Goal: Find specific page/section: Find specific page/section

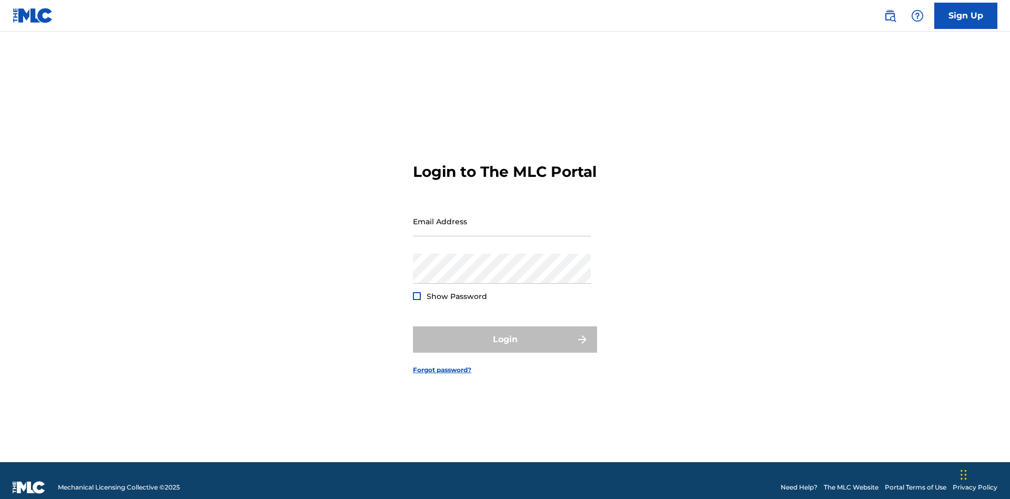
scroll to position [14, 0]
click at [502, 216] on input "Email Address" at bounding box center [502, 221] width 178 height 30
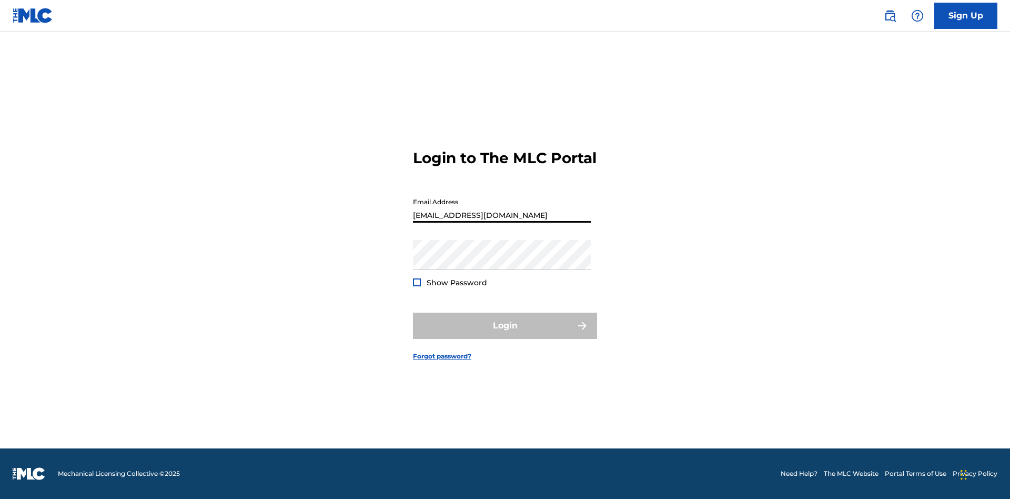
type input "[EMAIL_ADDRESS][DOMAIN_NAME]"
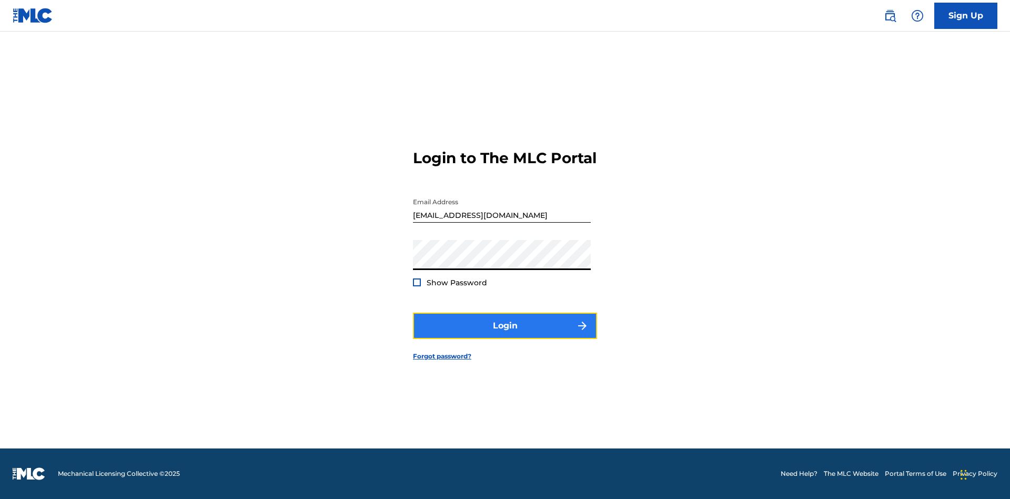
click at [505, 335] on button "Login" at bounding box center [505, 326] width 184 height 26
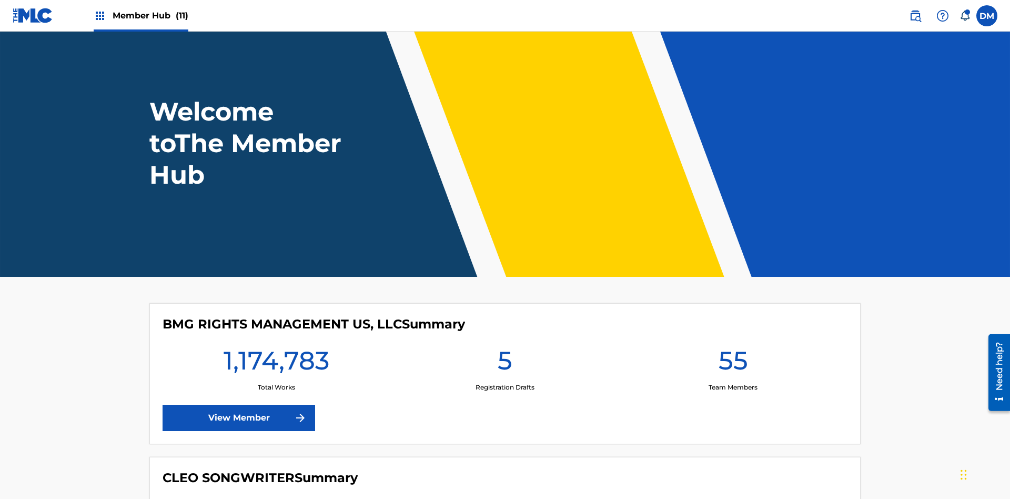
click at [150, 15] on span "Member Hub (11)" at bounding box center [151, 15] width 76 height 12
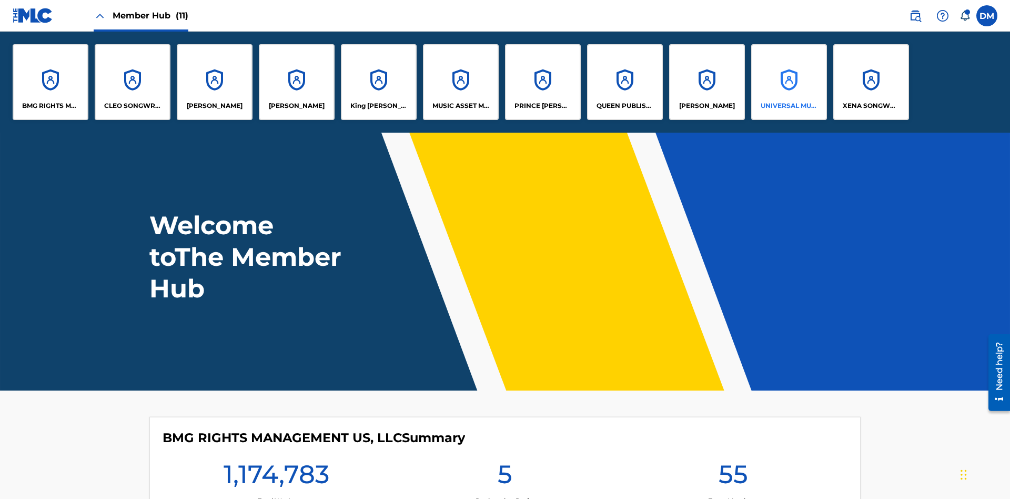
click at [789, 106] on p "UNIVERSAL MUSIC PUB GROUP" at bounding box center [789, 105] width 57 height 9
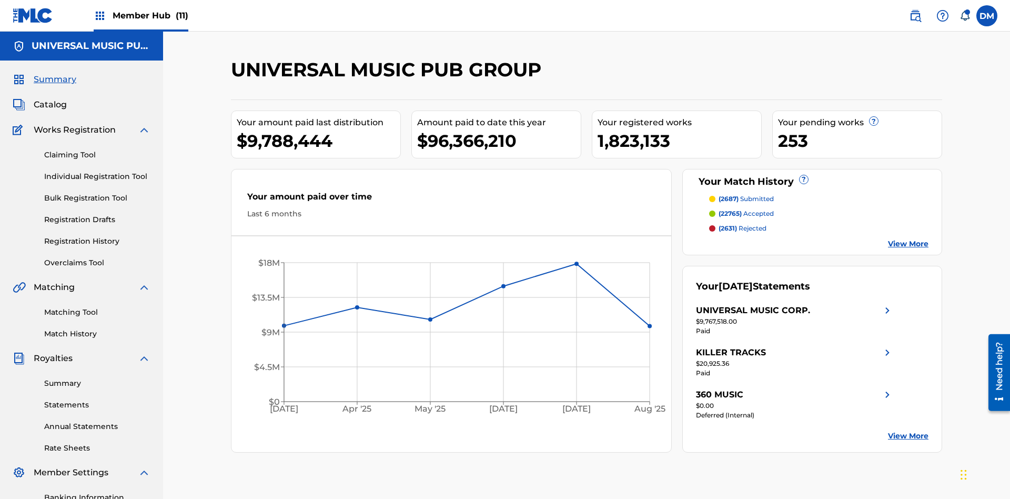
click at [54, 73] on span "Summary" at bounding box center [55, 79] width 43 height 13
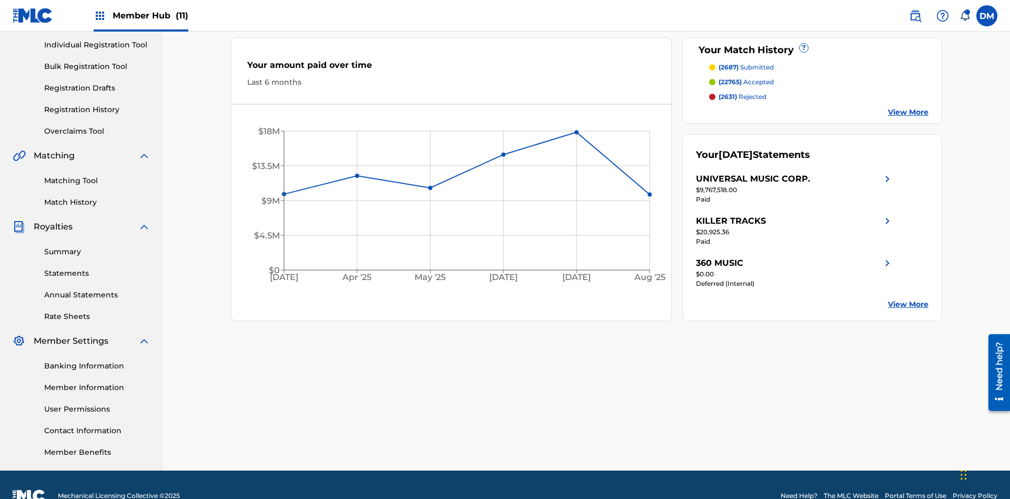
click at [728, 67] on span "(2687)" at bounding box center [729, 67] width 20 height 8
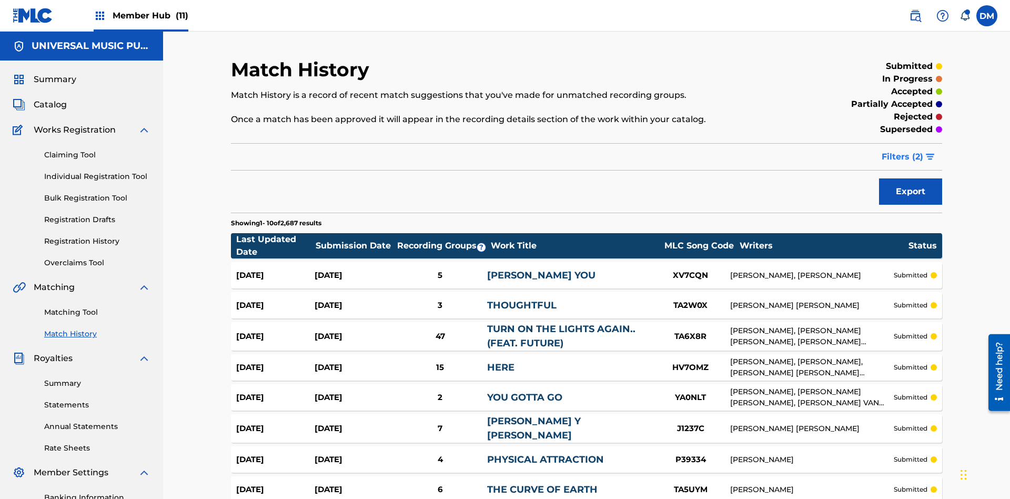
click at [903, 151] on span "Filters ( 2 )" at bounding box center [903, 157] width 42 height 13
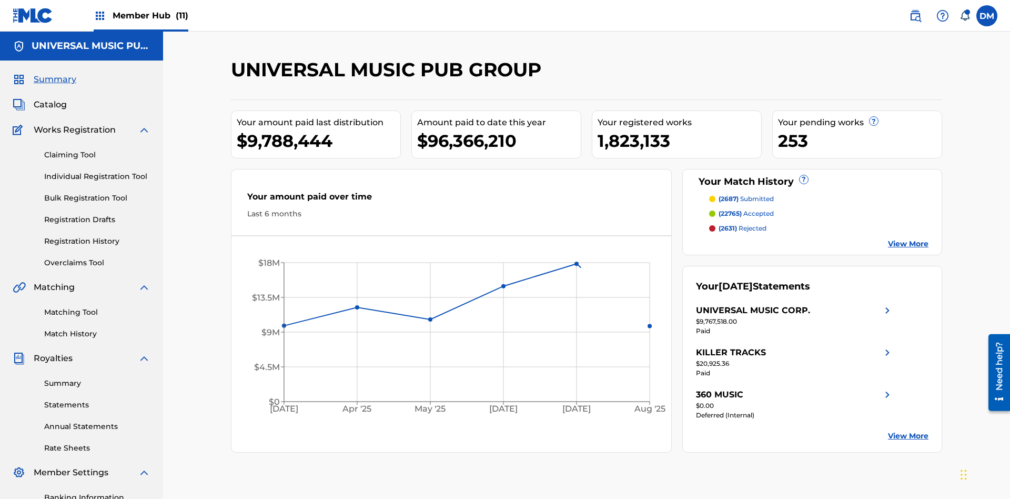
scroll to position [146, 0]
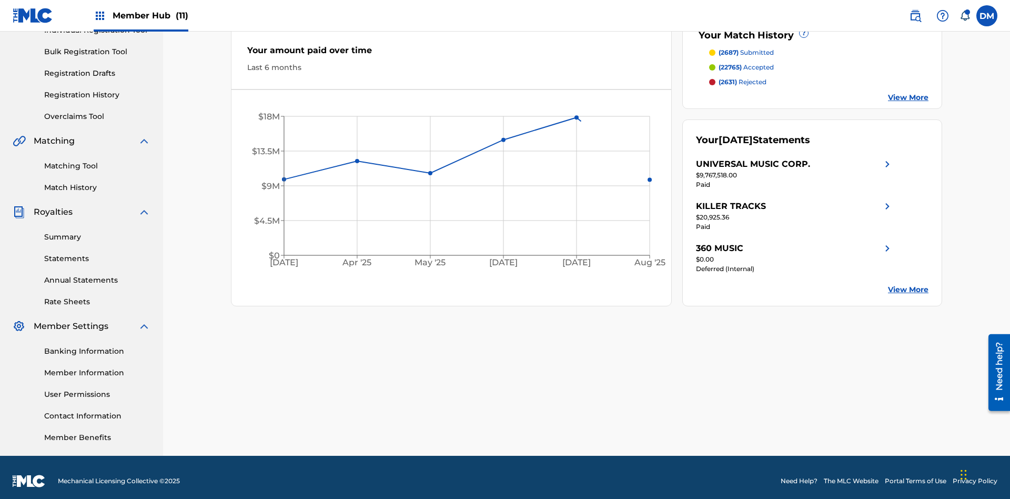
click at [730, 67] on span "(22765)" at bounding box center [730, 67] width 23 height 8
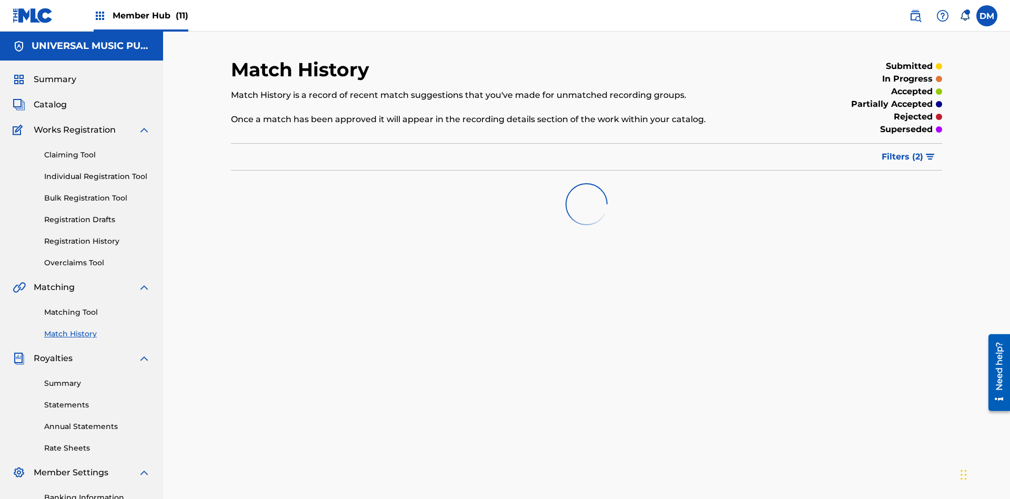
scroll to position [87, 0]
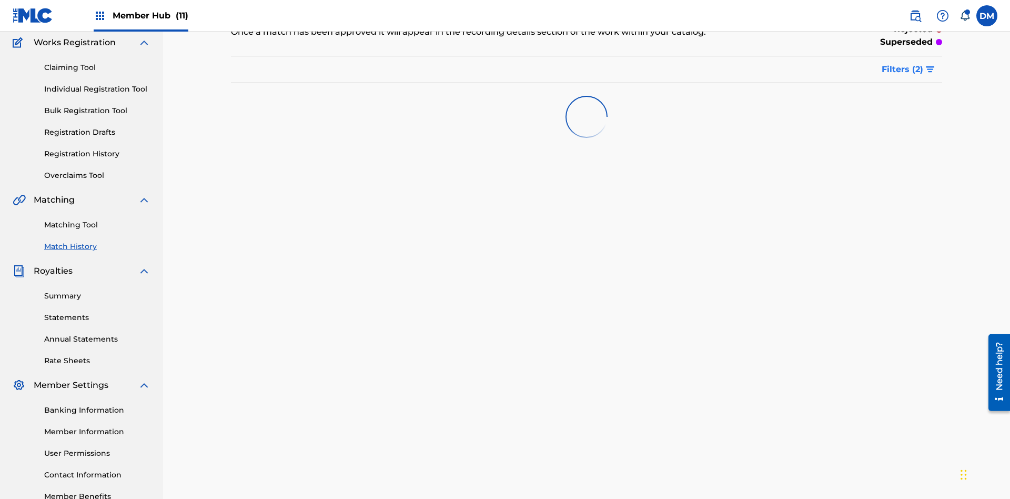
click at [903, 69] on span "Filters ( 2 )" at bounding box center [903, 69] width 42 height 13
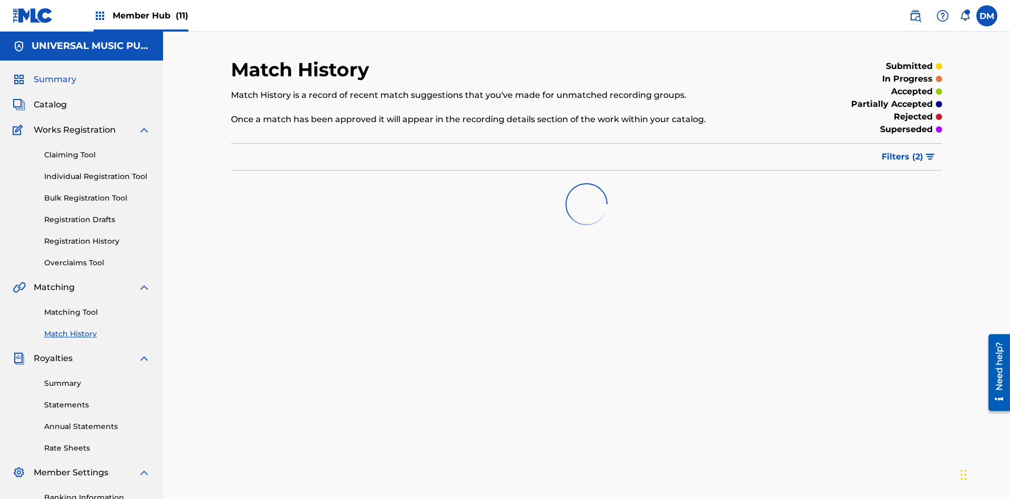
click at [903, 151] on span "Filters ( 2 )" at bounding box center [903, 157] width 42 height 13
click at [0, 0] on img at bounding box center [0, 0] width 0 height 0
click at [54, 73] on span "Summary" at bounding box center [55, 79] width 43 height 13
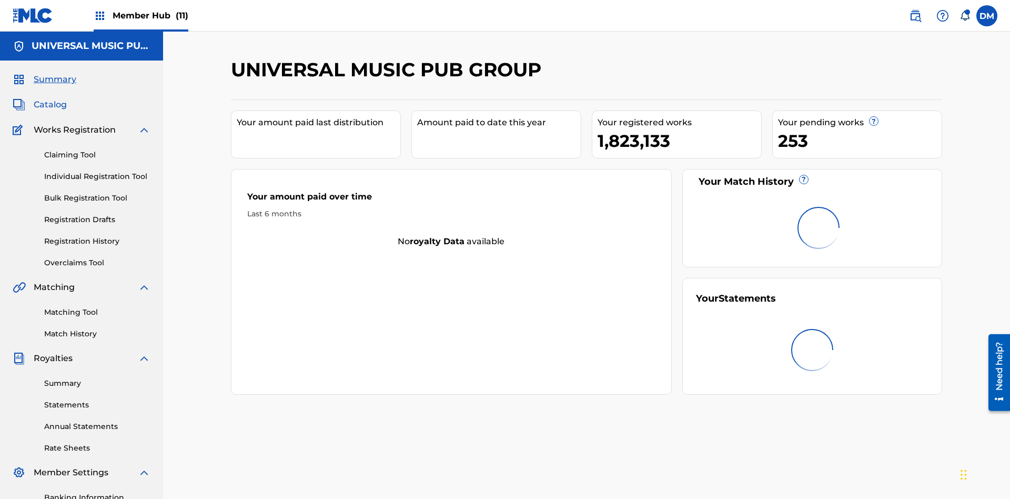
click at [50, 98] on span "Catalog" at bounding box center [50, 104] width 33 height 13
